Goal: Information Seeking & Learning: Find specific page/section

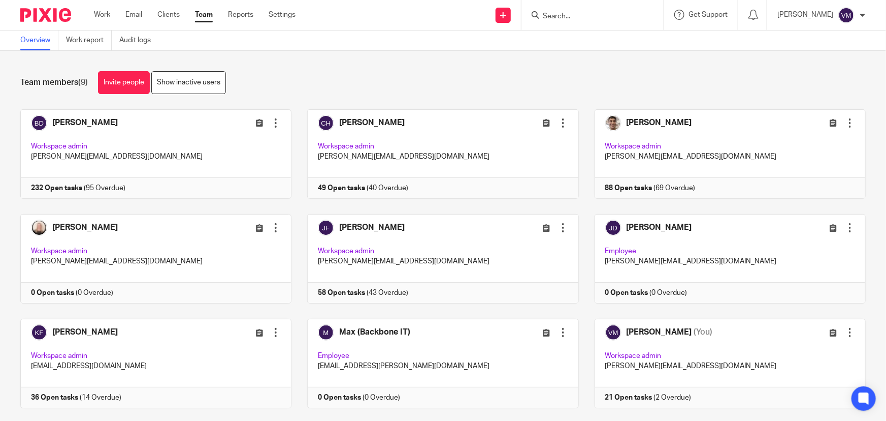
scroll to position [22, 0]
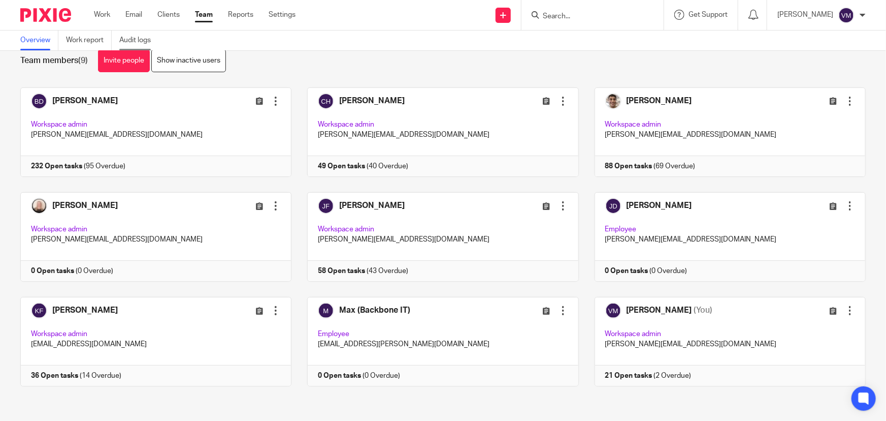
click at [143, 40] on link "Audit logs" at bounding box center [138, 40] width 39 height 20
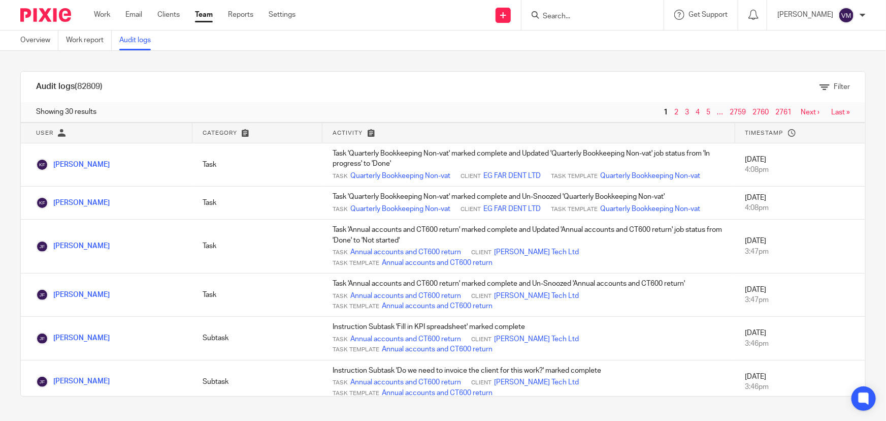
click at [209, 18] on link "Team" at bounding box center [204, 15] width 18 height 10
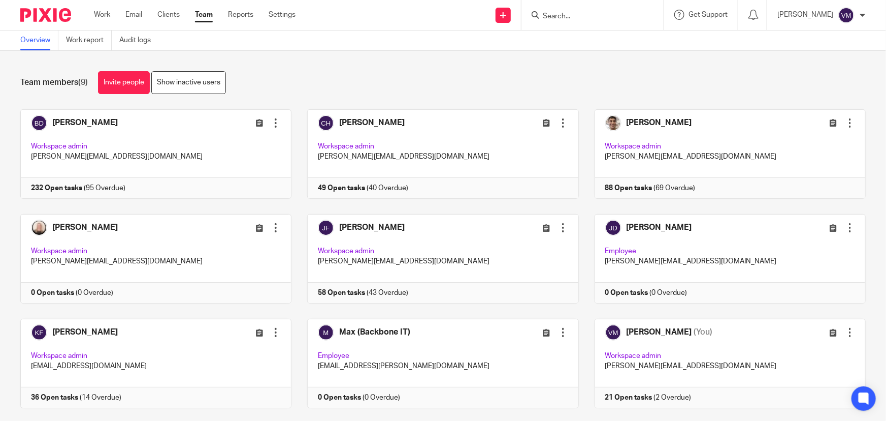
click at [562, 20] on input "Search" at bounding box center [587, 16] width 91 height 9
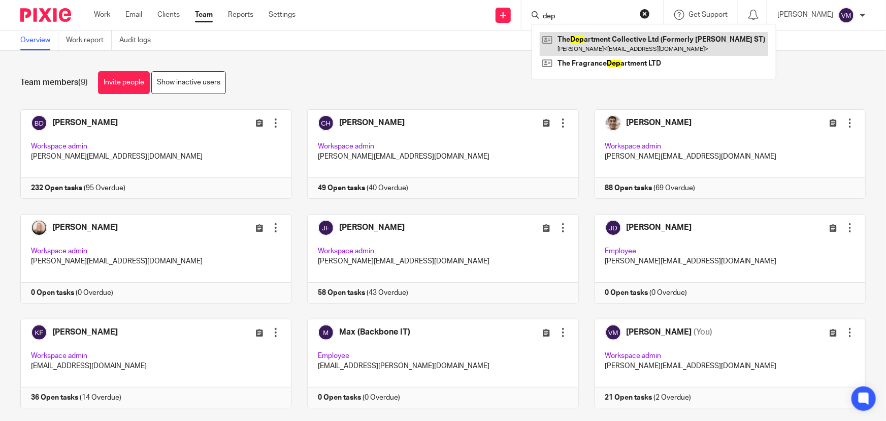
type input "dep"
click at [638, 45] on link at bounding box center [654, 43] width 229 height 23
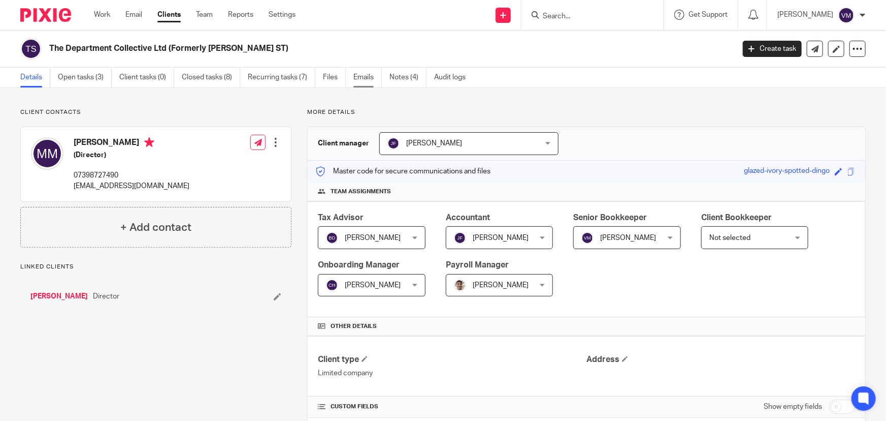
click at [368, 76] on link "Emails" at bounding box center [368, 78] width 28 height 20
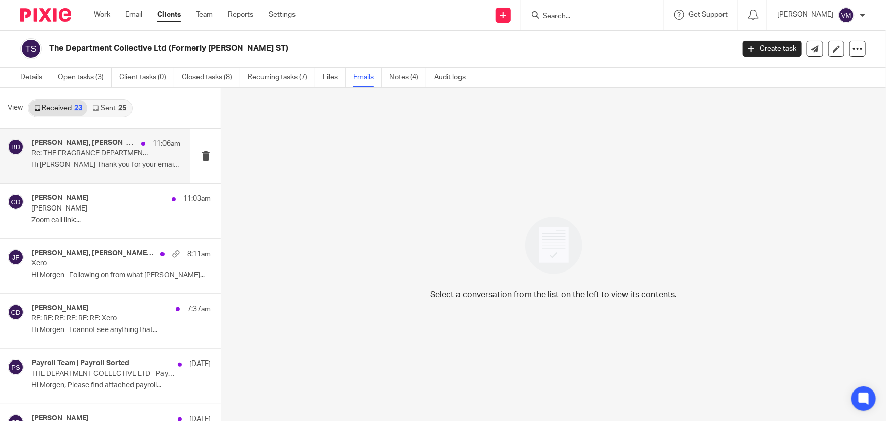
click at [93, 161] on p "Hi Morgen Thank you for your email. You will..." at bounding box center [105, 165] width 149 height 9
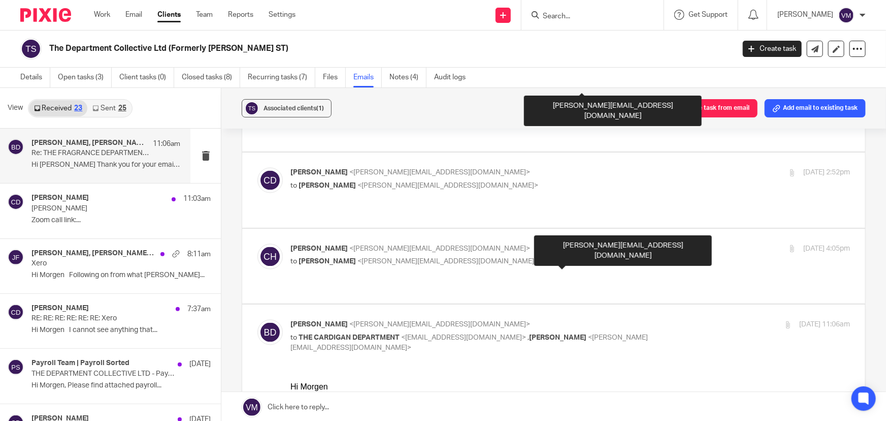
scroll to position [924, 0]
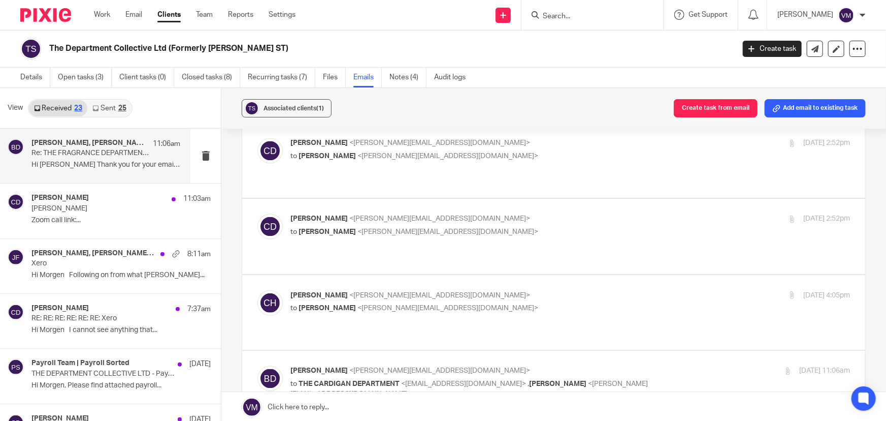
click at [537, 275] on label at bounding box center [553, 312] width 623 height 75
click at [258, 290] on input "checkbox" at bounding box center [257, 290] width 1 height 1
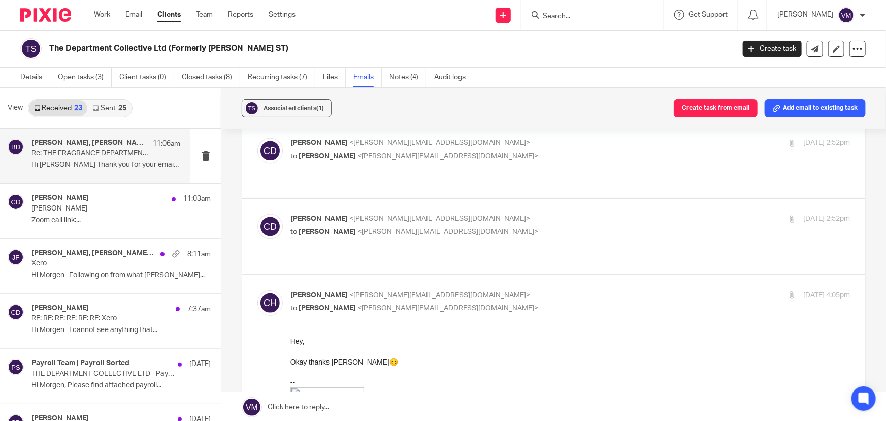
scroll to position [0, 0]
click at [258, 290] on input "checkbox" at bounding box center [257, 290] width 1 height 1
checkbox input "false"
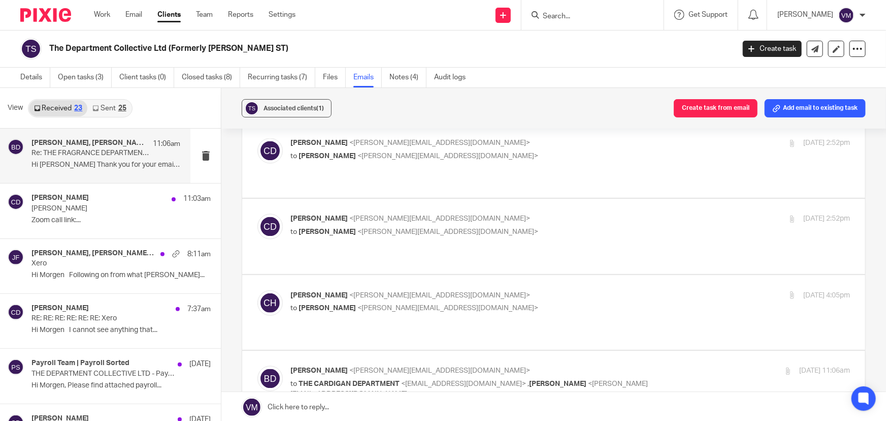
scroll to position [877, 0]
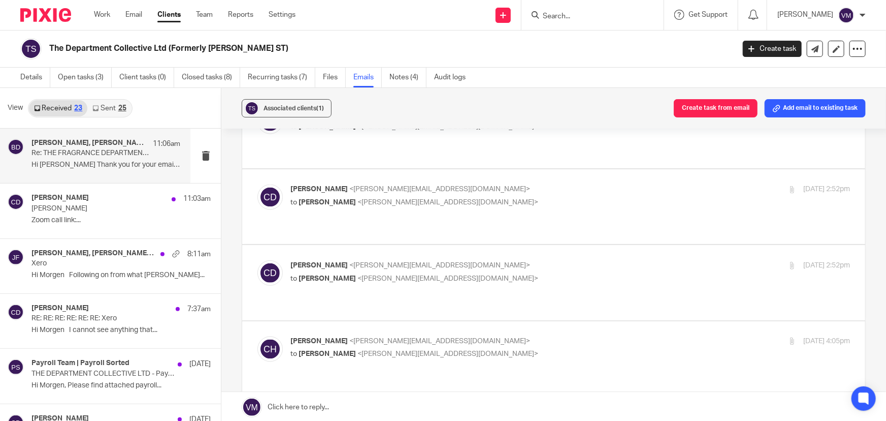
click at [543, 260] on p "Chris Demetriou <chris@archimediaaccounts.co.uk>" at bounding box center [477, 265] width 373 height 11
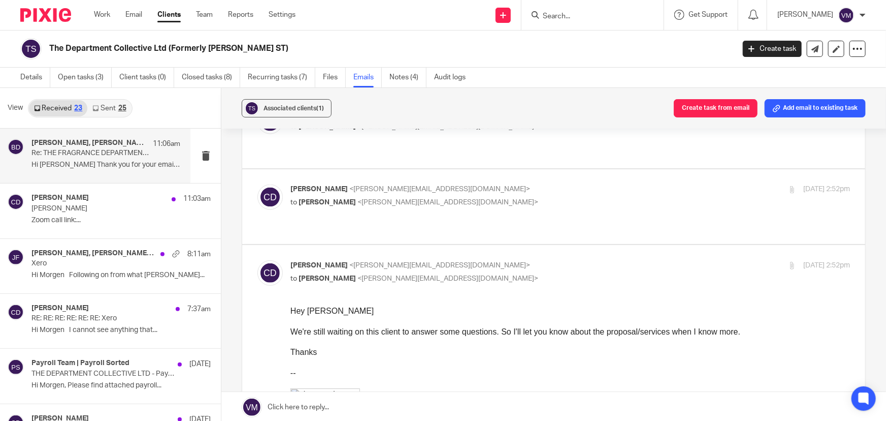
scroll to position [0, 0]
click at [541, 260] on p "Chris Demetriou <chris@archimediaaccounts.co.uk>" at bounding box center [477, 265] width 373 height 11
checkbox input "false"
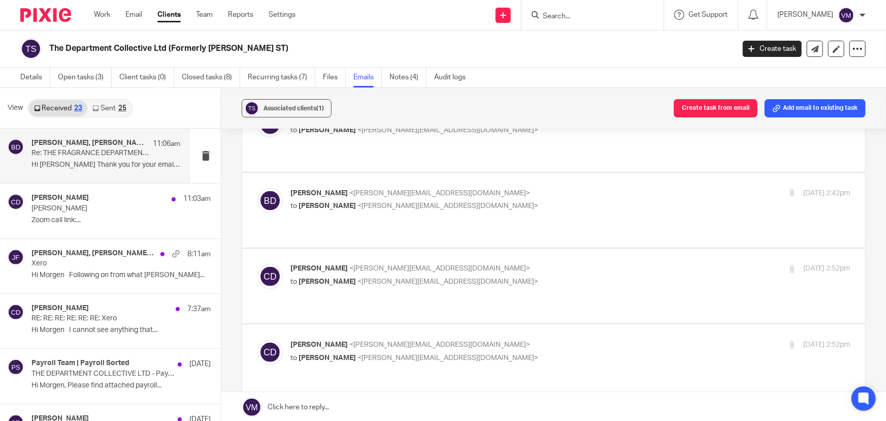
scroll to position [785, 0]
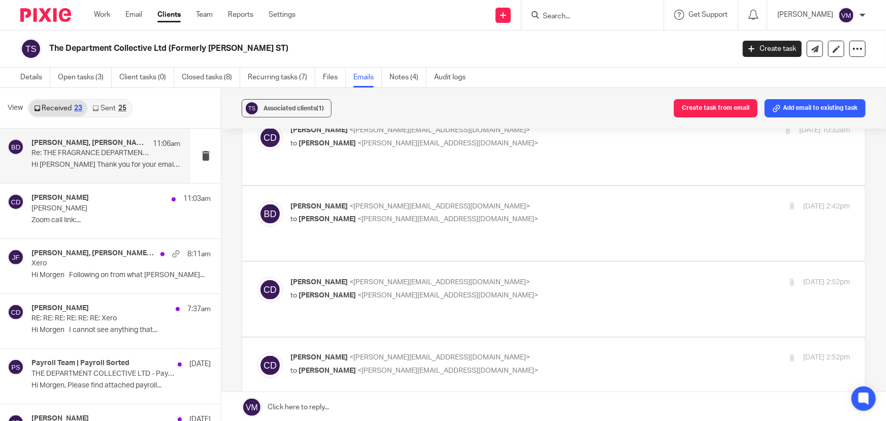
click at [542, 262] on label at bounding box center [553, 299] width 623 height 75
click at [258, 276] on input "checkbox" at bounding box center [257, 276] width 1 height 1
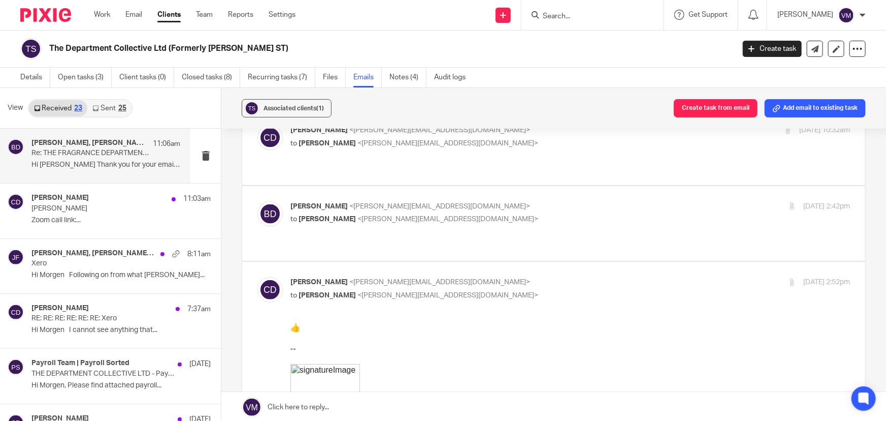
scroll to position [0, 0]
click at [258, 276] on input "checkbox" at bounding box center [257, 276] width 1 height 1
checkbox input "false"
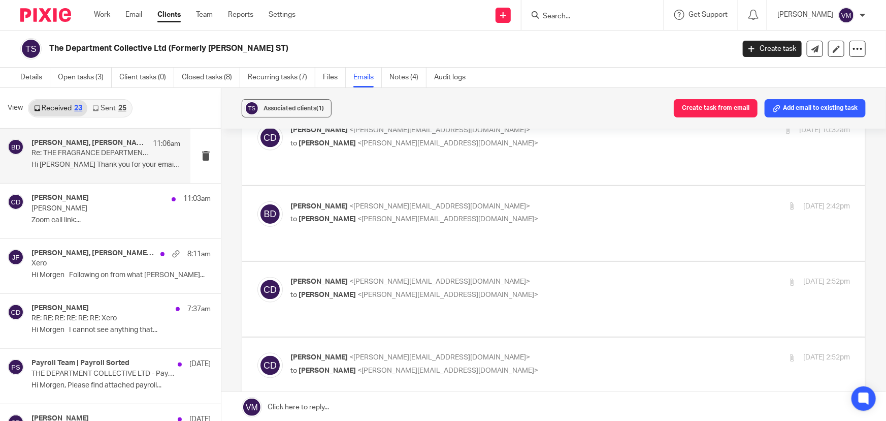
click at [547, 201] on div "Barbara Demtriou <barbara@archimediaaccounts.co.uk> to Chris Demetriou <chris@a…" at bounding box center [554, 223] width 593 height 44
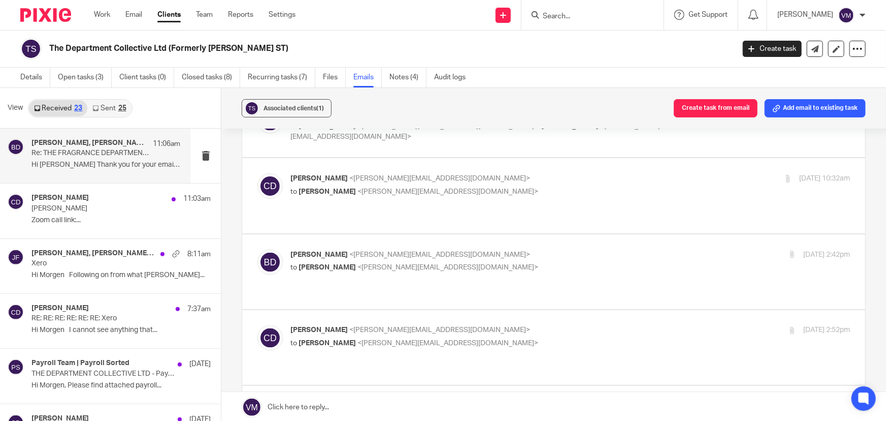
scroll to position [692, 0]
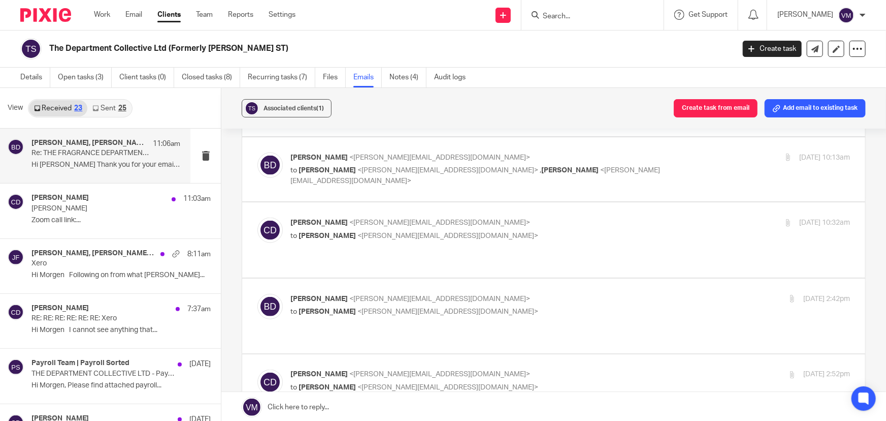
click at [548, 294] on p "Barbara Demtriou <barbara@archimediaaccounts.co.uk>" at bounding box center [477, 299] width 373 height 11
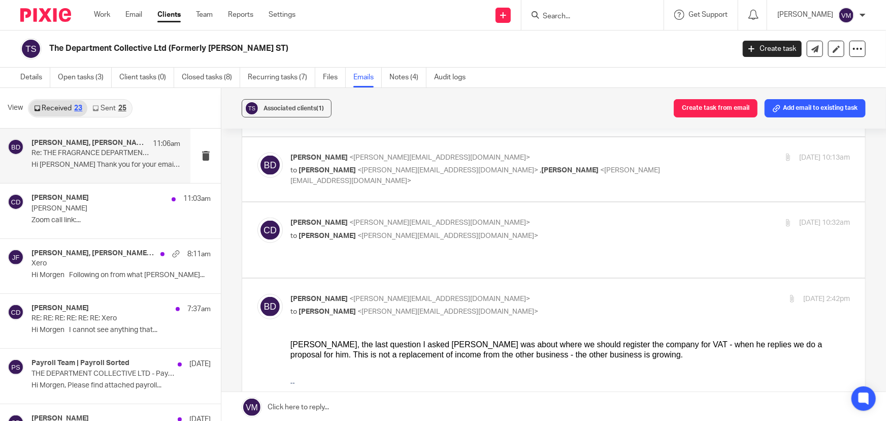
scroll to position [0, 0]
click at [258, 293] on input "checkbox" at bounding box center [257, 293] width 1 height 1
checkbox input "false"
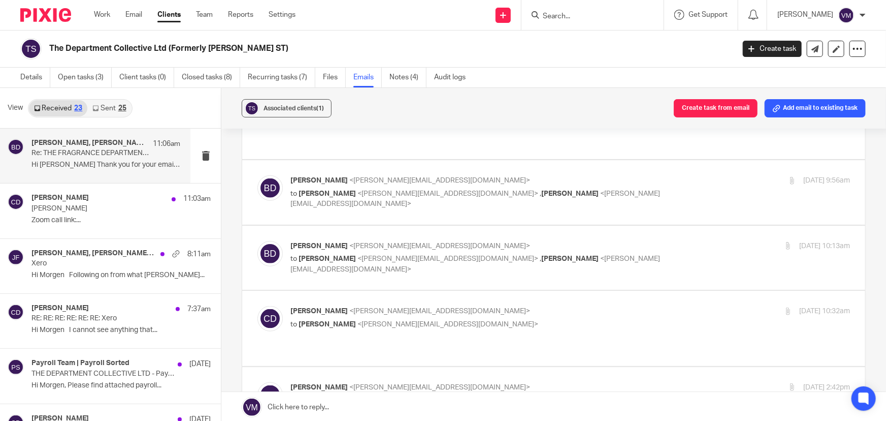
scroll to position [600, 0]
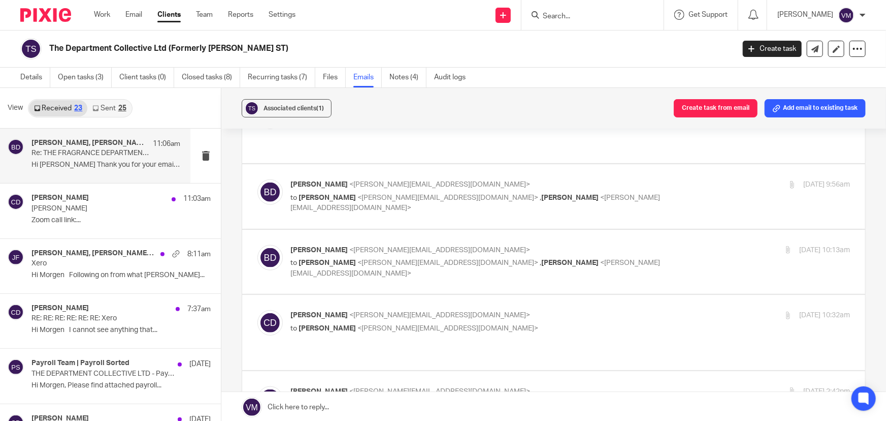
click at [550, 295] on label at bounding box center [553, 332] width 623 height 75
click at [258, 309] on input "checkbox" at bounding box center [257, 309] width 1 height 1
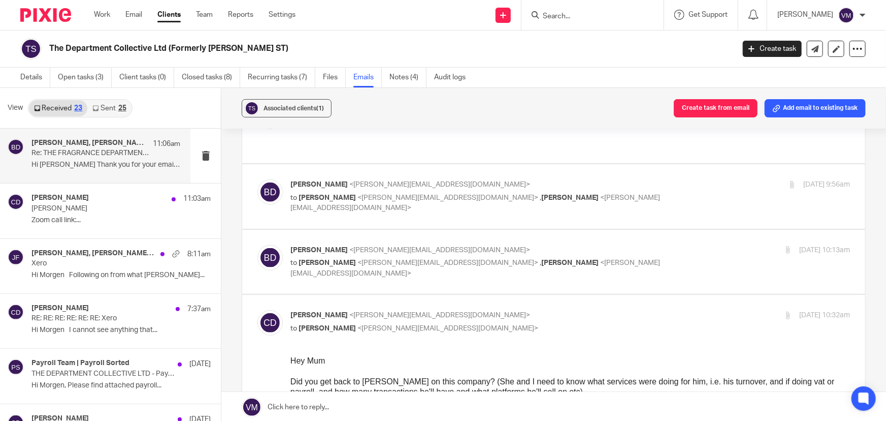
scroll to position [646, 0]
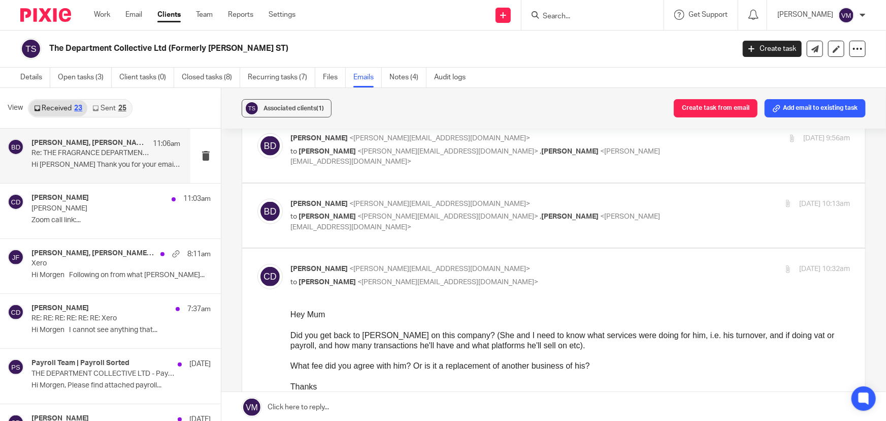
click at [542, 264] on p "Chris Demetriou <chris@archimediaaccounts.co.uk>" at bounding box center [477, 269] width 373 height 11
checkbox input "false"
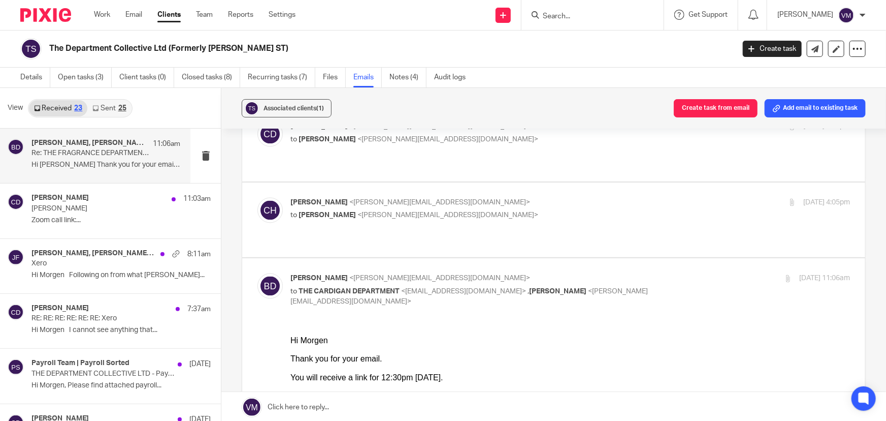
scroll to position [1108, 0]
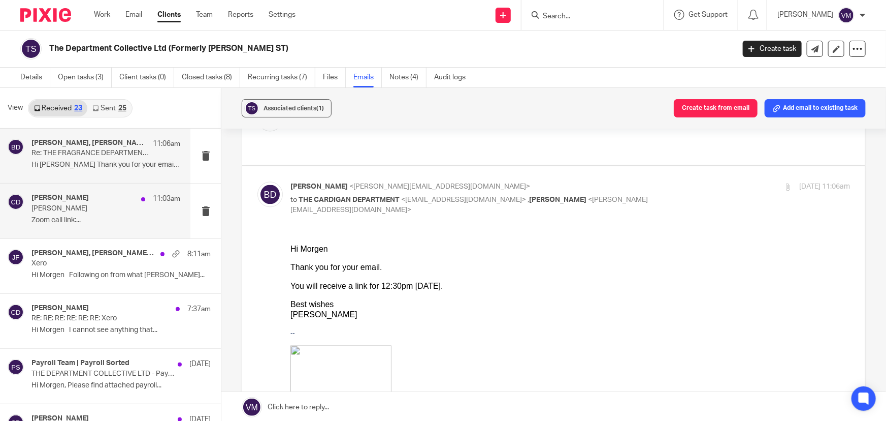
click at [46, 203] on div "Chris Demetriou 11:03am" at bounding box center [105, 199] width 149 height 10
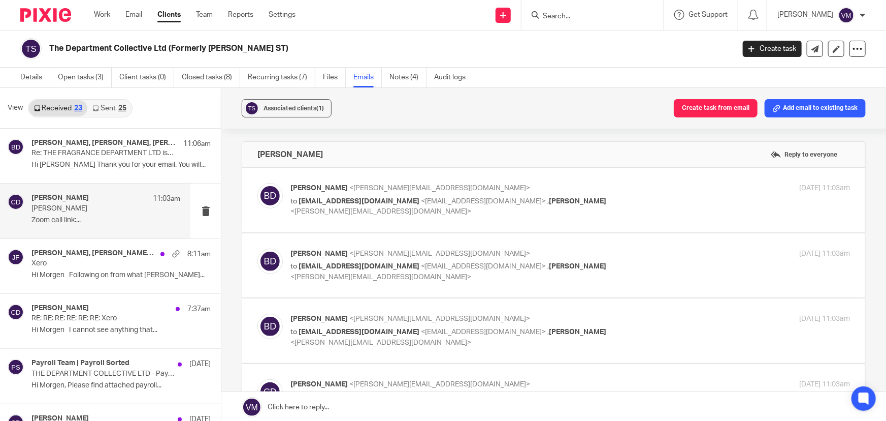
scroll to position [0, 0]
click at [66, 163] on p "Hi Morgen Thank you for your email. You will..." at bounding box center [105, 165] width 149 height 9
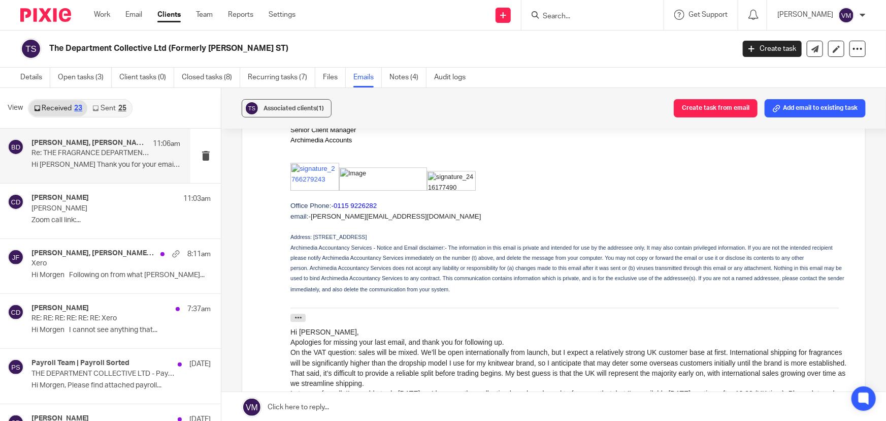
scroll to position [1432, 0]
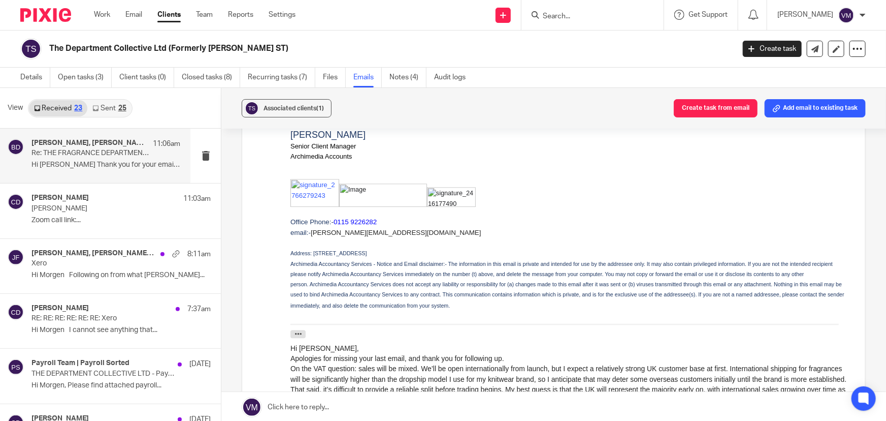
click at [115, 108] on link "Sent 25" at bounding box center [109, 108] width 44 height 16
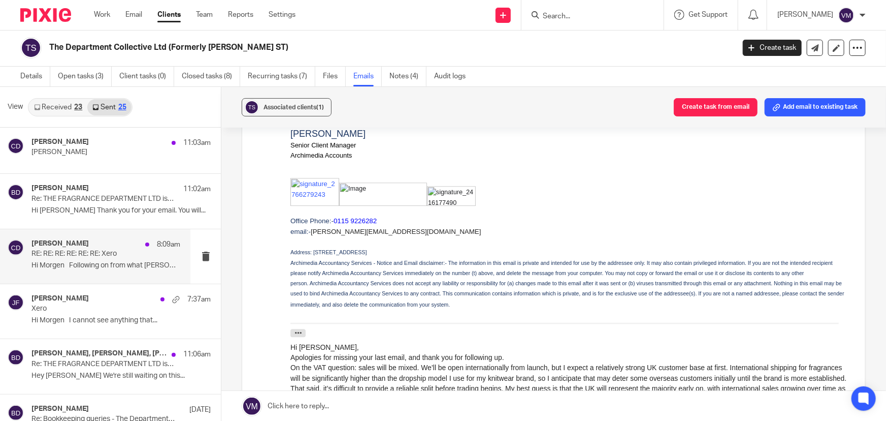
click at [93, 256] on p "RE: RE: RE: RE: RE: RE: Xero" at bounding box center [90, 253] width 119 height 9
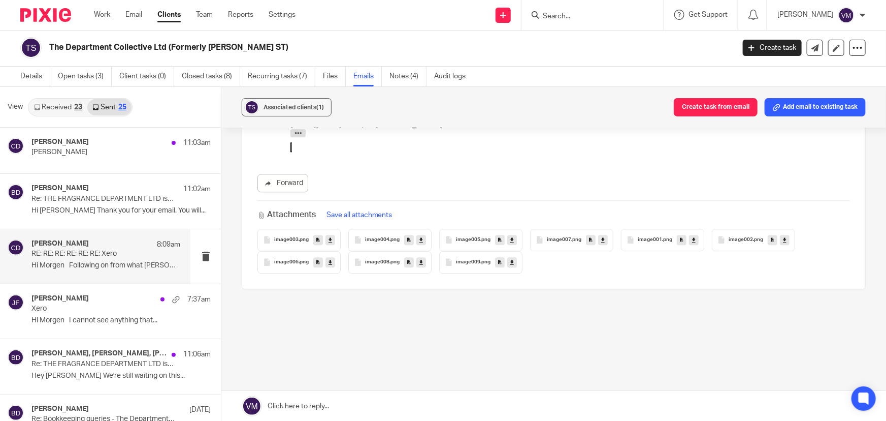
scroll to position [0, 0]
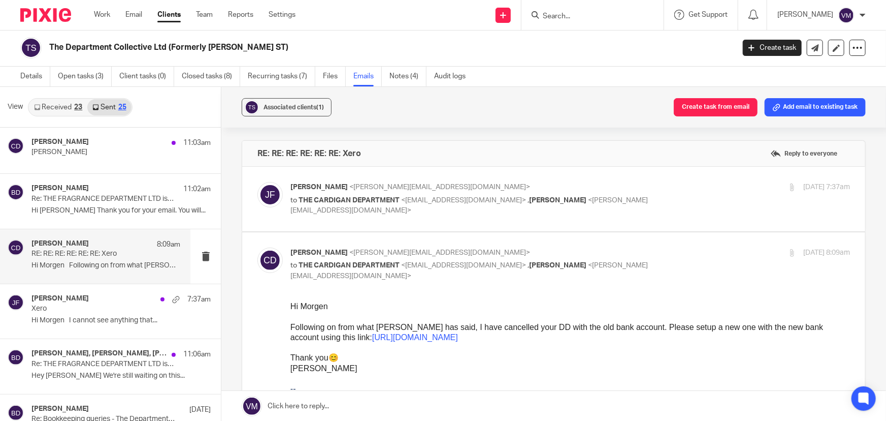
click at [630, 183] on p "Jill Fox <jill@archimediaaccounts.co.uk>" at bounding box center [477, 187] width 373 height 11
checkbox input "true"
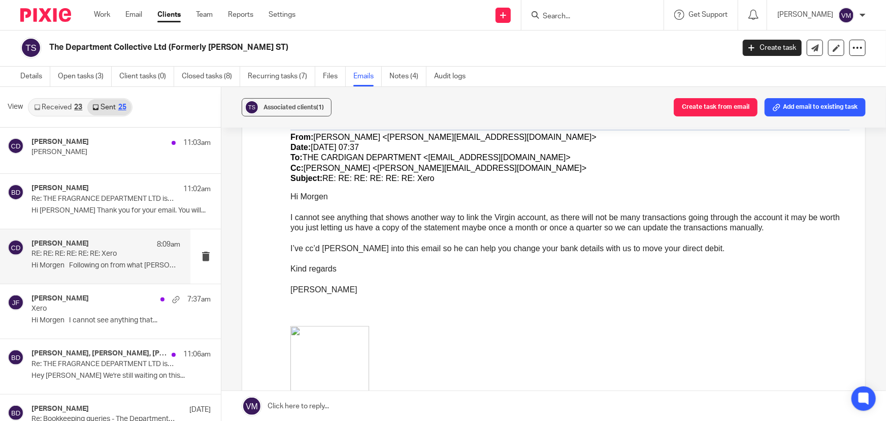
scroll to position [1385, 0]
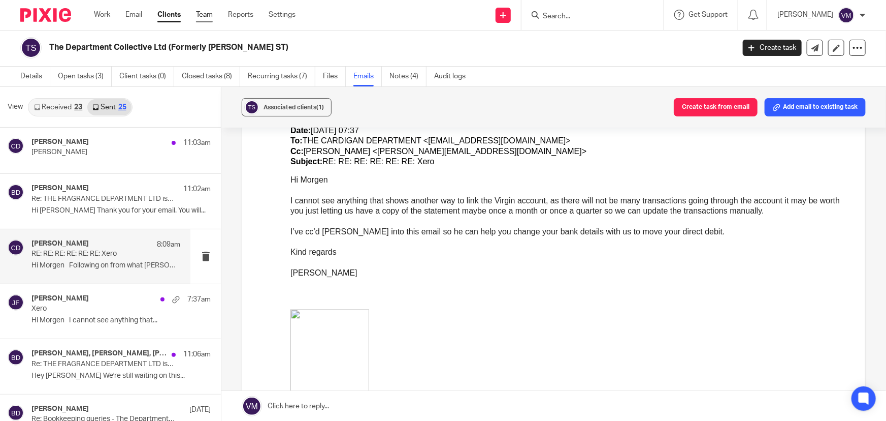
click at [204, 16] on link "Team" at bounding box center [204, 15] width 17 height 10
